Goal: Information Seeking & Learning: Learn about a topic

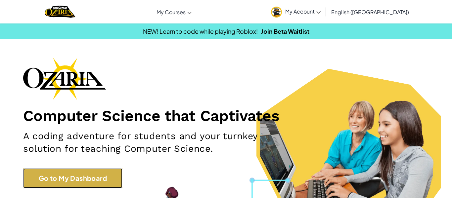
click at [79, 182] on link "Go to My Dashboard" at bounding box center [72, 178] width 99 height 20
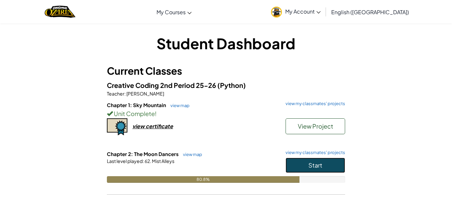
click at [324, 170] on button "Start" at bounding box center [316, 165] width 60 height 15
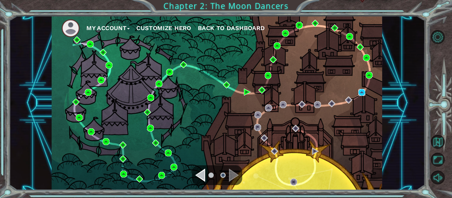
click at [361, 93] on img at bounding box center [361, 92] width 7 height 7
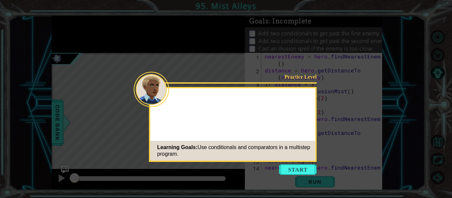
click at [290, 178] on icon at bounding box center [226, 99] width 452 height 198
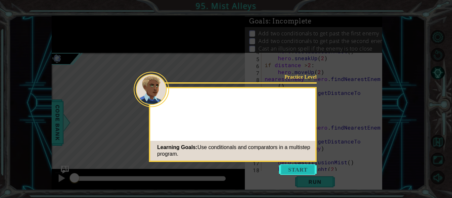
click at [289, 172] on button "Start" at bounding box center [298, 169] width 38 height 11
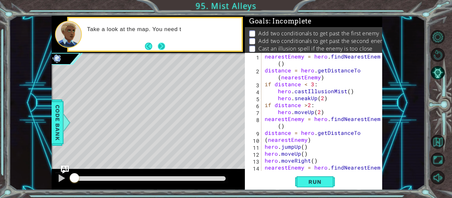
click at [160, 44] on button "Next" at bounding box center [161, 46] width 7 height 7
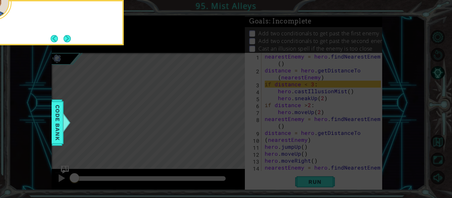
click at [160, 44] on icon at bounding box center [226, 99] width 452 height 198
click at [64, 38] on button "Next" at bounding box center [67, 38] width 7 height 7
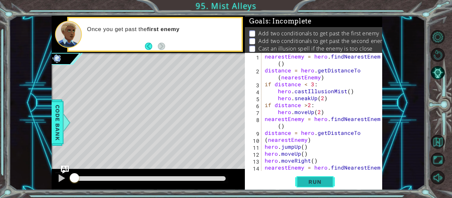
click at [326, 184] on span "Run" at bounding box center [315, 182] width 26 height 7
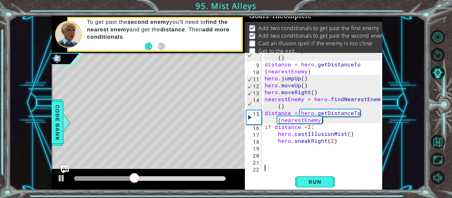
scroll to position [69, 0]
click at [264, 127] on div "nearestEnemy = hero . findNearestEnemy ( ) distance = hero . getDistanceTo ( ne…" at bounding box center [323, 115] width 121 height 139
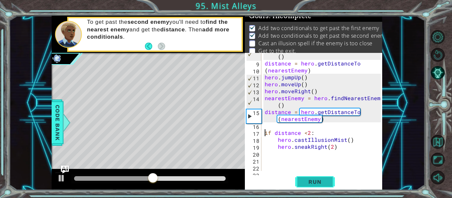
click at [305, 179] on span "Run" at bounding box center [315, 182] width 26 height 7
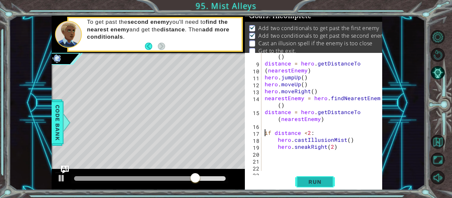
click at [304, 179] on span "Run" at bounding box center [315, 182] width 26 height 7
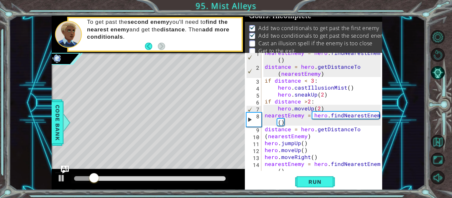
scroll to position [0, 0]
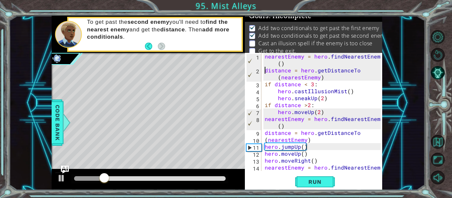
click at [264, 70] on div "nearestEnemy = hero . findNearestEnemy ( ) distance = hero . getDistanceTo ( ne…" at bounding box center [323, 126] width 121 height 146
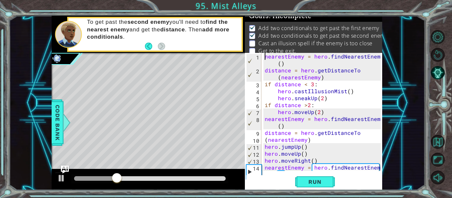
click at [265, 57] on div "nearestEnemy = hero . findNearestEnemy ( ) distance = hero . getDistanceTo ( ne…" at bounding box center [323, 126] width 121 height 146
type textarea "nearestEnemy = hero.findNearestEnemy()"
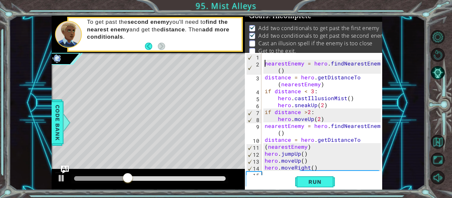
click at [268, 56] on div "nearestEnemy = hero . findNearestEnemy ( ) distance = hero . getDistanceTo ( ne…" at bounding box center [323, 122] width 121 height 139
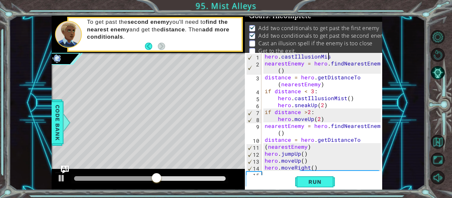
scroll to position [0, 4]
type textarea "hero.castIllusionMist()"
